Goal: Task Accomplishment & Management: Use online tool/utility

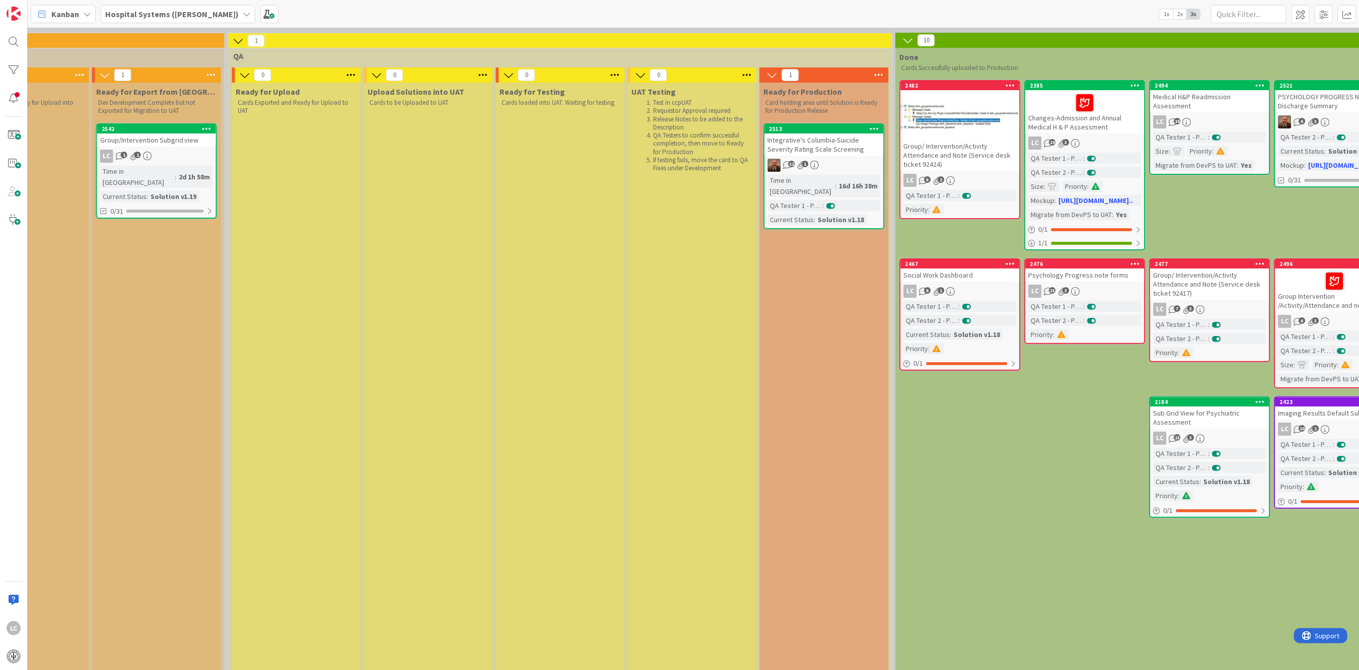
scroll to position [67, 1305]
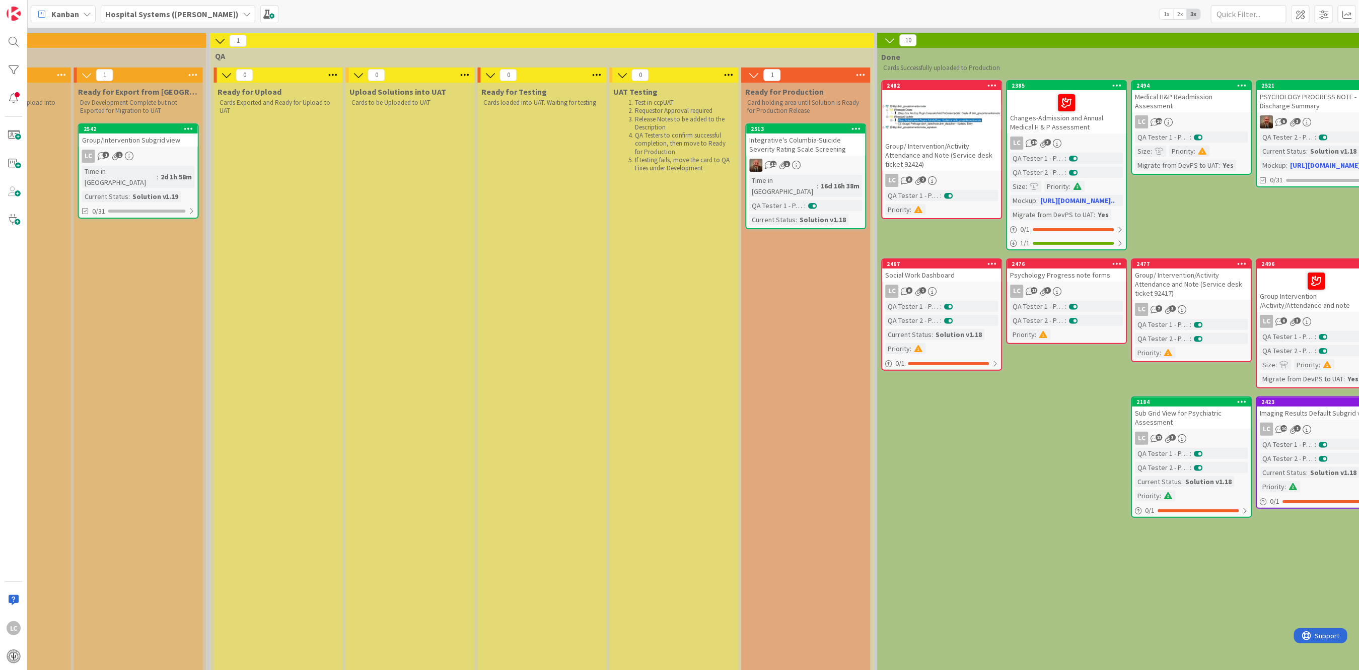
click at [793, 175] on div "Time in [GEOGRAPHIC_DATA]" at bounding box center [783, 186] width 67 height 22
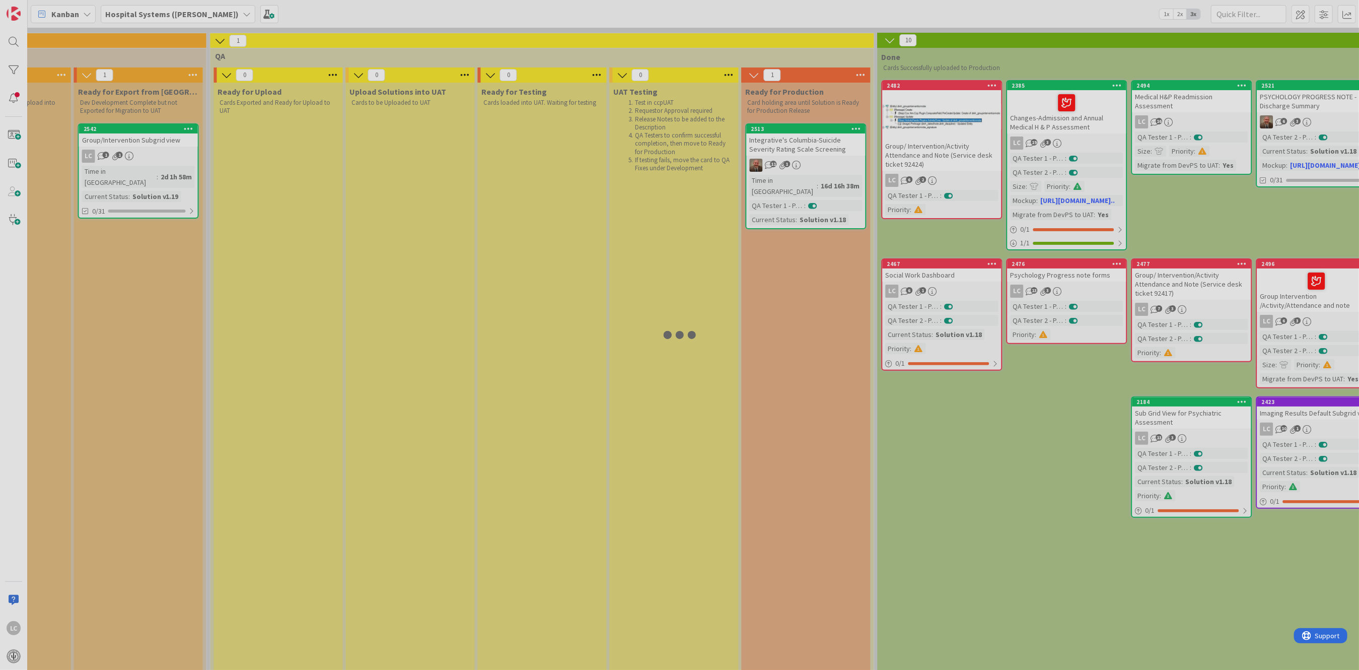
click at [793, 174] on div at bounding box center [679, 335] width 1359 height 670
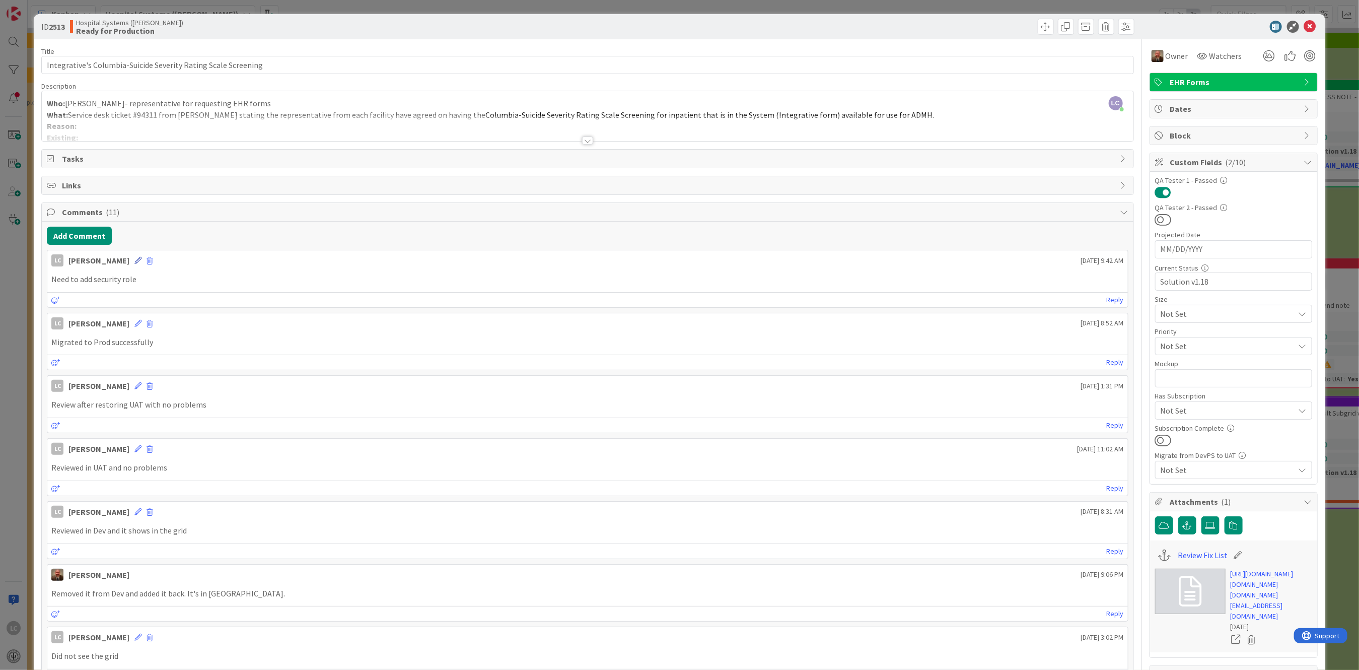
click at [141, 261] on icon at bounding box center [137, 260] width 7 height 7
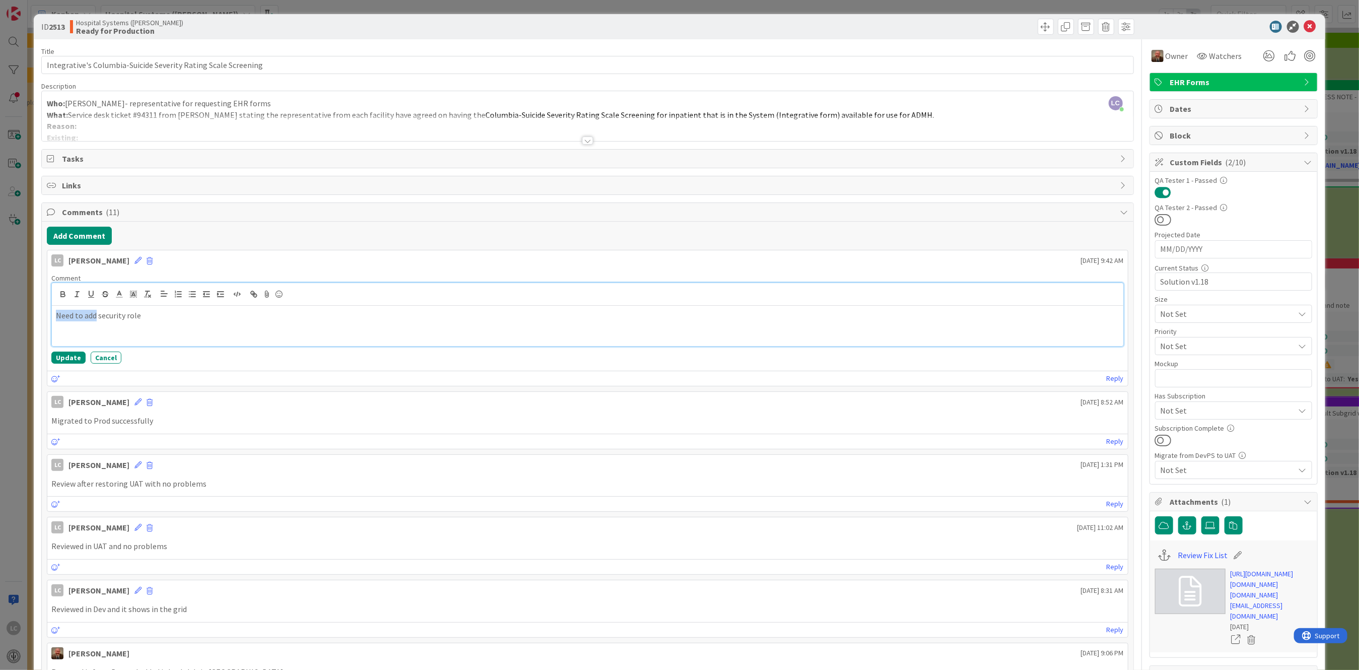
drag, startPoint x: 56, startPoint y: 315, endPoint x: 98, endPoint y: 317, distance: 41.8
click at [98, 317] on p "Need to add security role" at bounding box center [587, 316] width 1063 height 12
click at [98, 317] on p "security role" at bounding box center [587, 316] width 1063 height 12
click at [62, 355] on button "Update" at bounding box center [68, 357] width 34 height 12
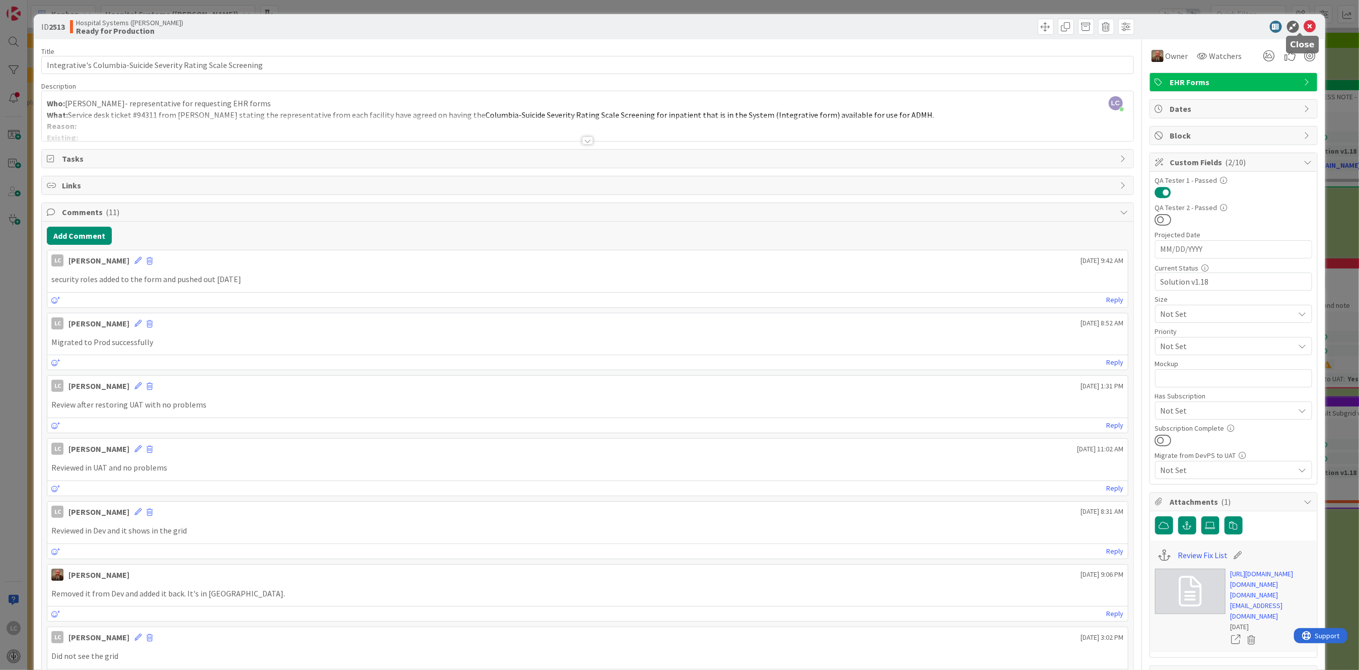
click at [1305, 23] on icon at bounding box center [1310, 27] width 12 height 12
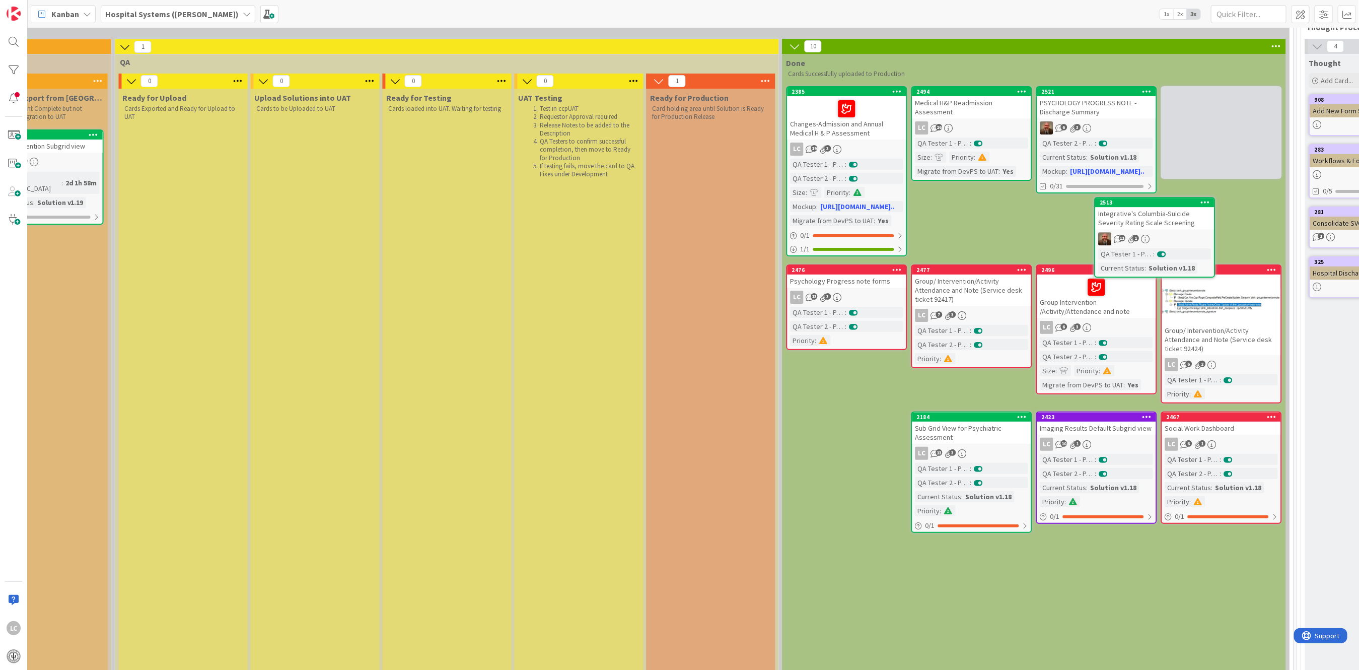
scroll to position [61, 1407]
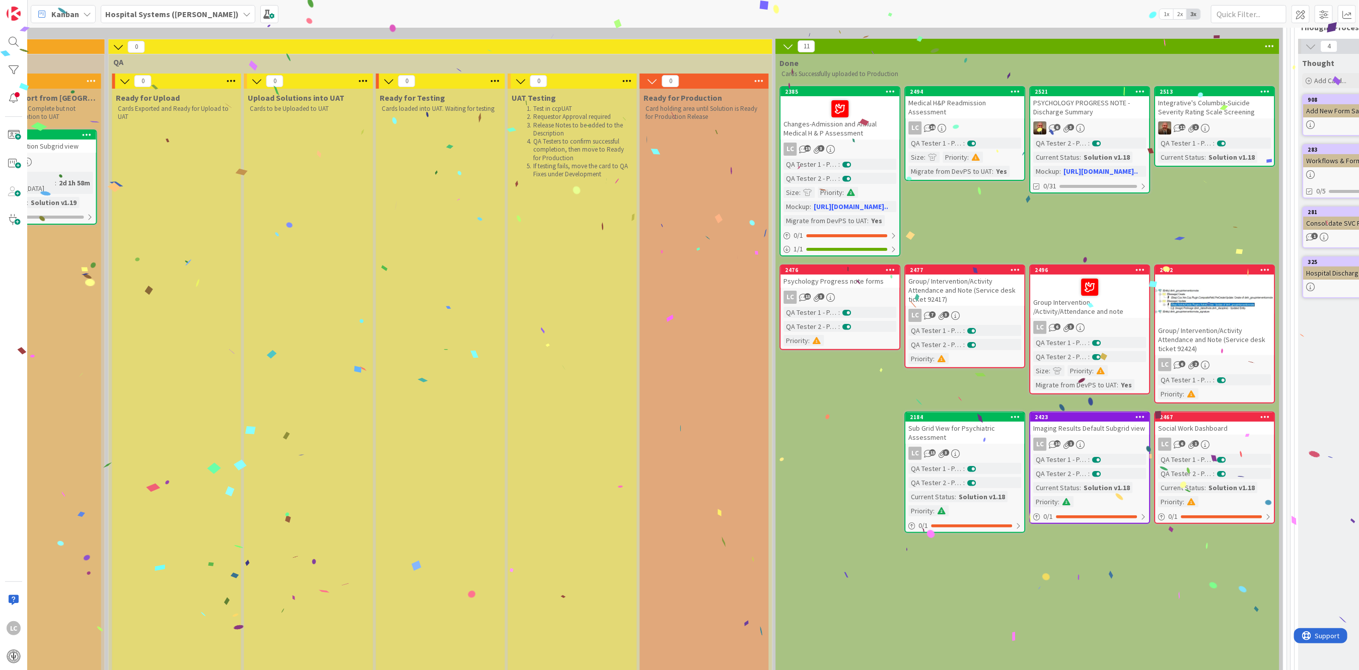
click at [818, 444] on div "Done Cards Successfully uploaded to Production 2513 Integrative's Columbia-Suic…" at bounding box center [1027, 384] width 503 height 661
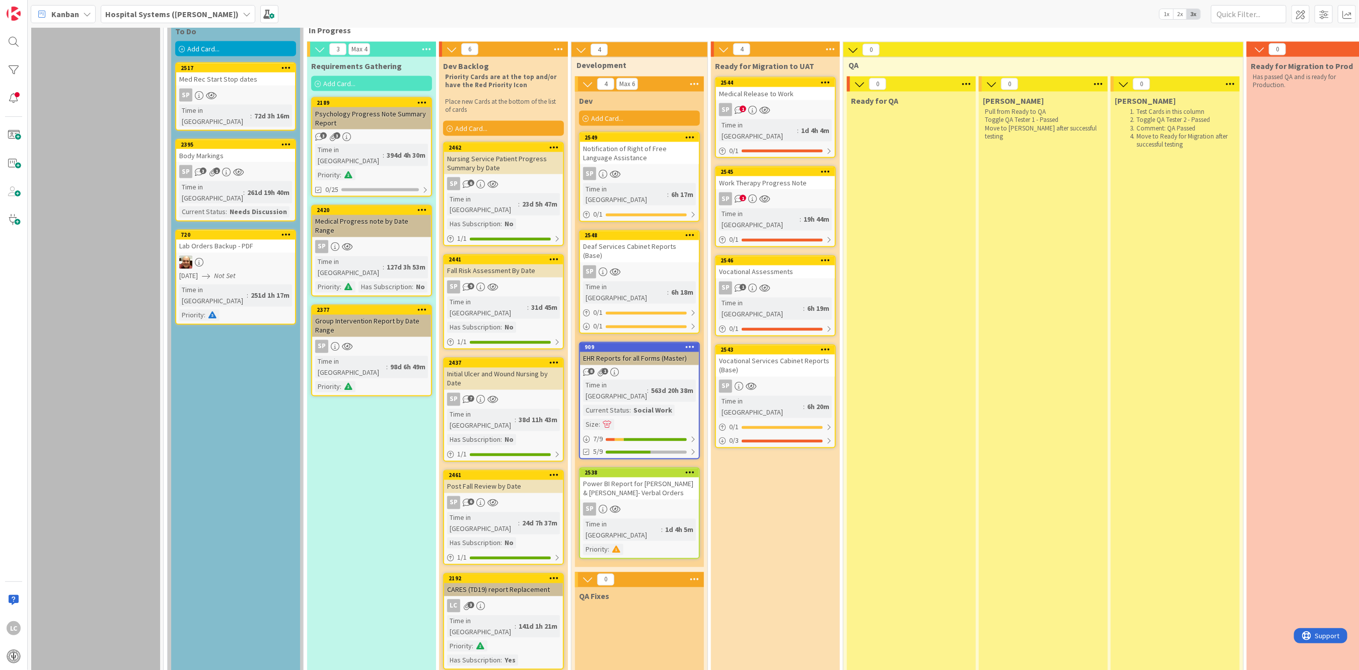
scroll to position [1202, 0]
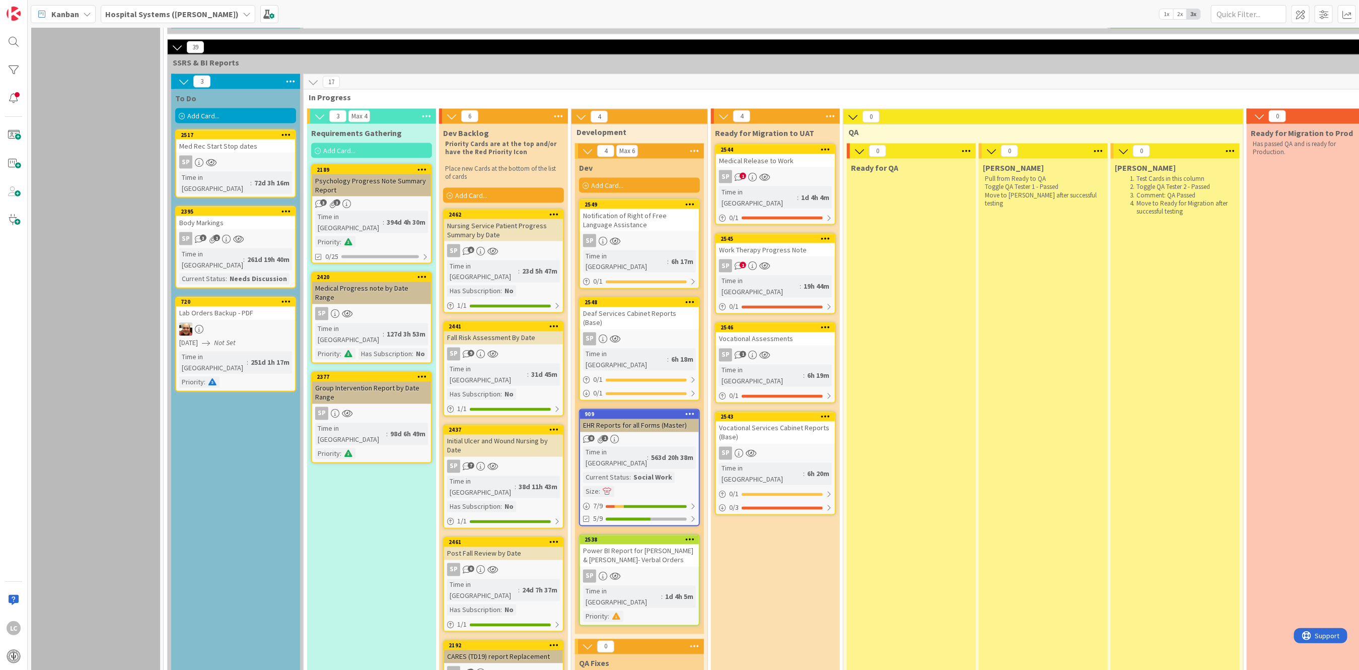
click at [669, 354] on div "6h 18m" at bounding box center [682, 359] width 27 height 11
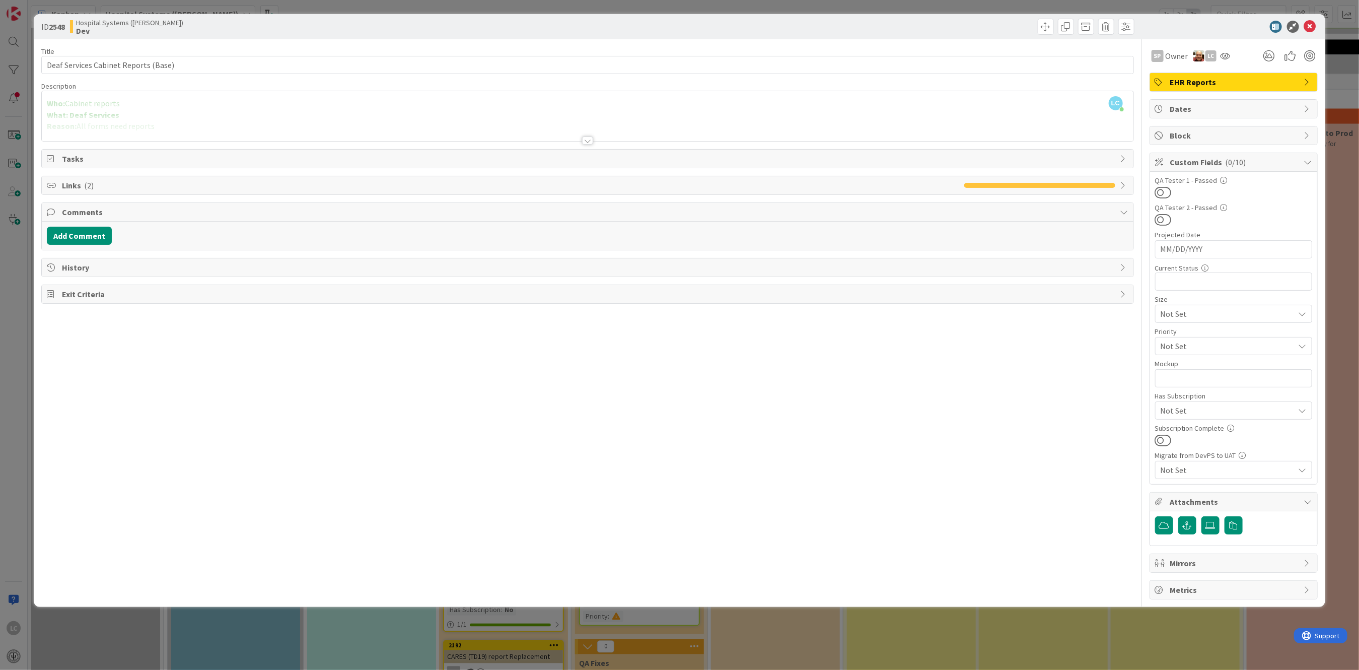
click at [74, 188] on span "Links ( 2 )" at bounding box center [510, 185] width 897 height 12
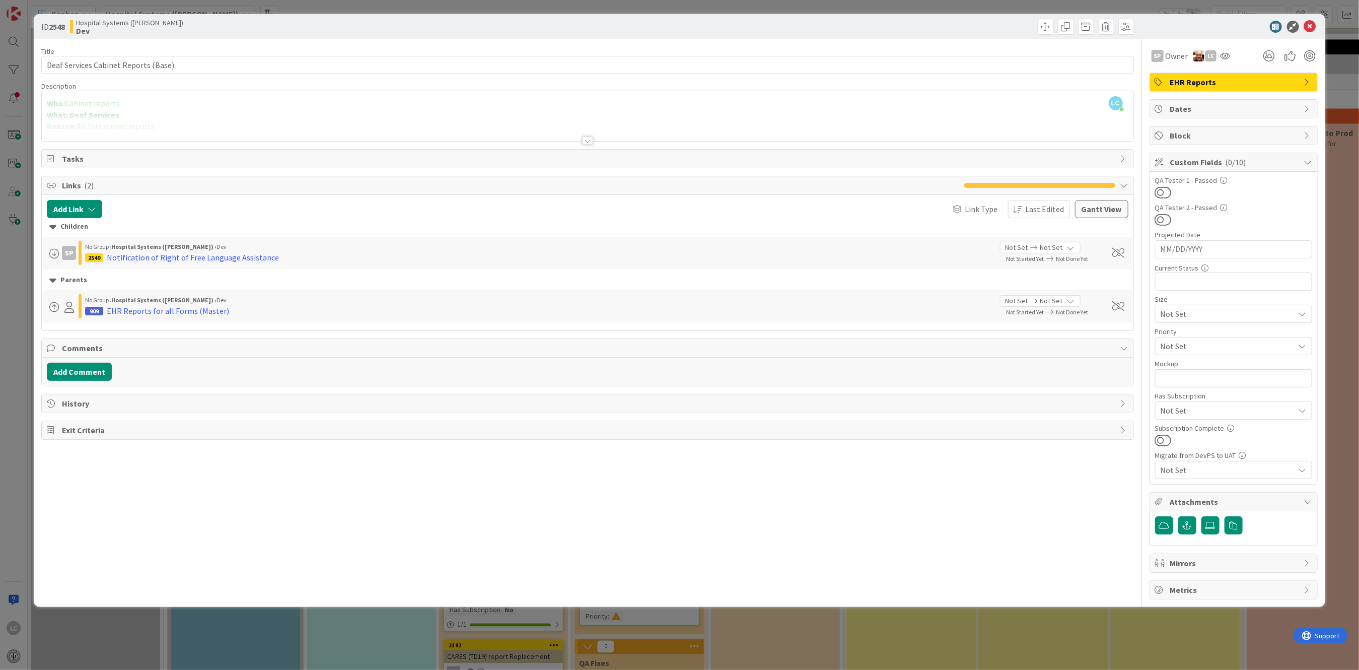
click at [74, 188] on span "Links ( 2 )" at bounding box center [510, 185] width 897 height 12
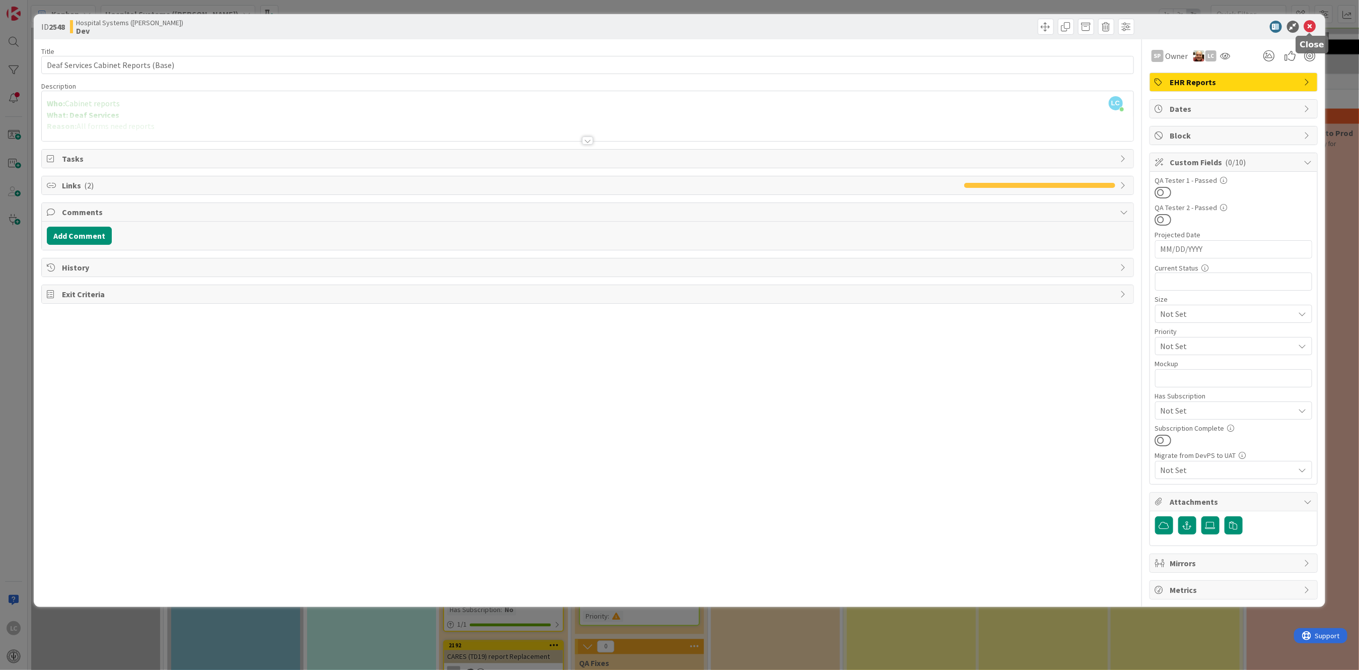
click at [1311, 23] on icon at bounding box center [1310, 27] width 12 height 12
